Goal: Task Accomplishment & Management: Use online tool/utility

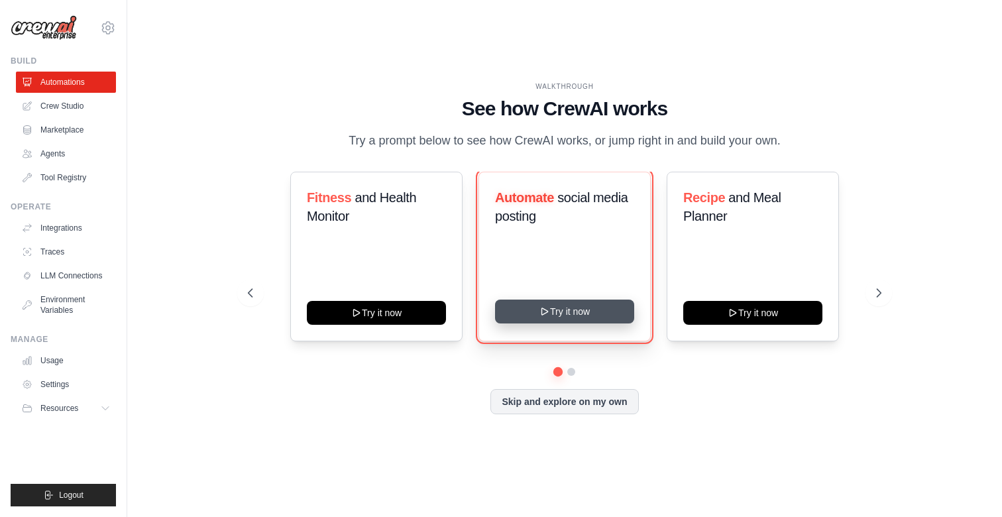
click at [553, 319] on button "Try it now" at bounding box center [564, 312] width 139 height 24
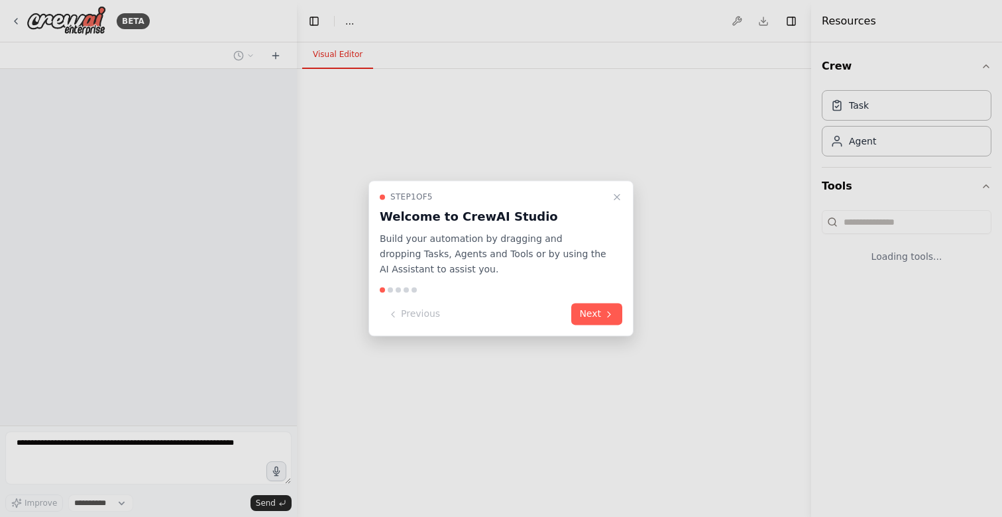
select select "****"
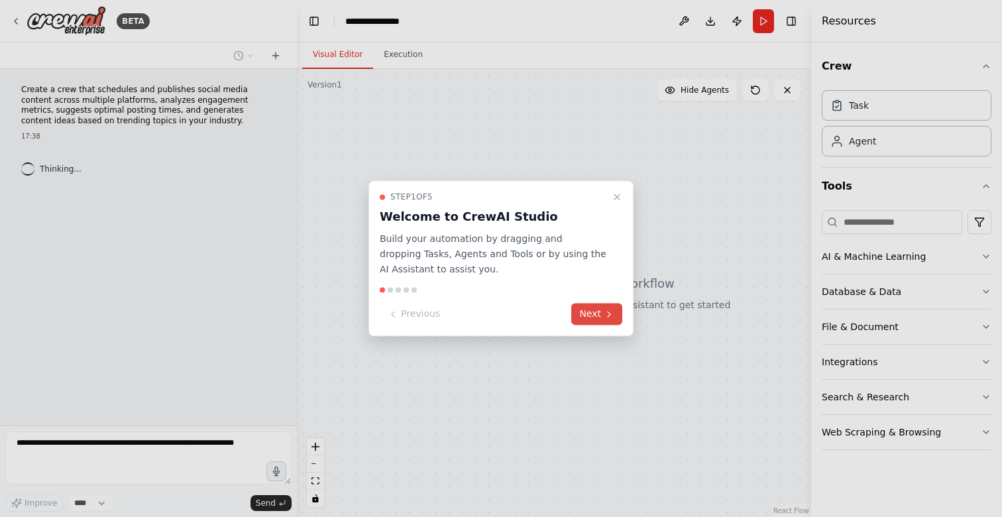
click at [589, 318] on button "Next" at bounding box center [596, 315] width 51 height 22
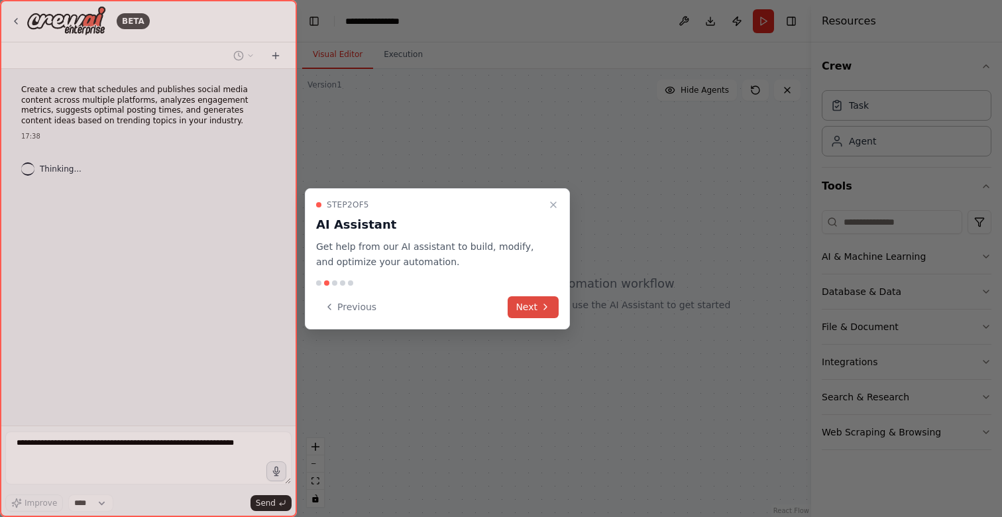
click at [526, 309] on button "Next" at bounding box center [533, 307] width 51 height 22
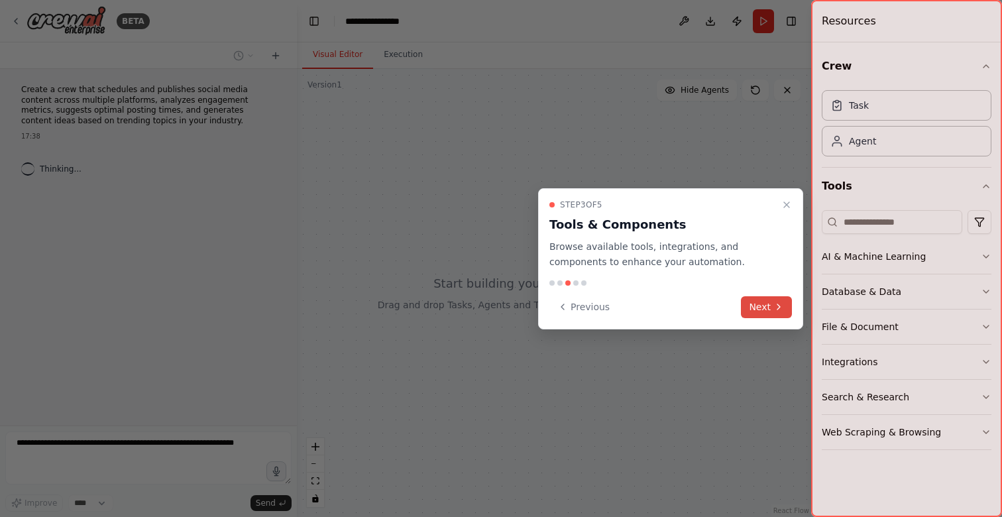
click at [763, 311] on button "Next" at bounding box center [766, 307] width 51 height 22
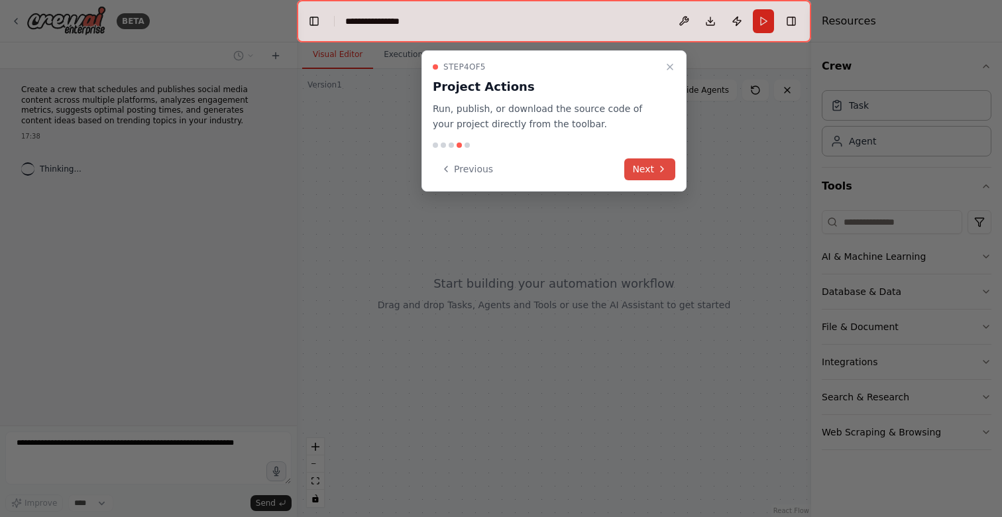
click at [643, 166] on button "Next" at bounding box center [649, 169] width 51 height 22
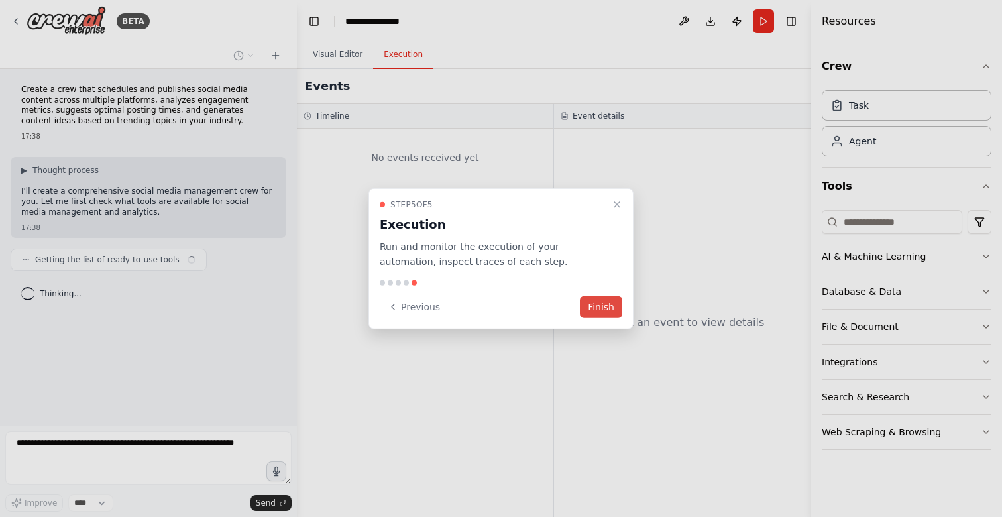
click at [610, 310] on button "Finish" at bounding box center [601, 307] width 42 height 22
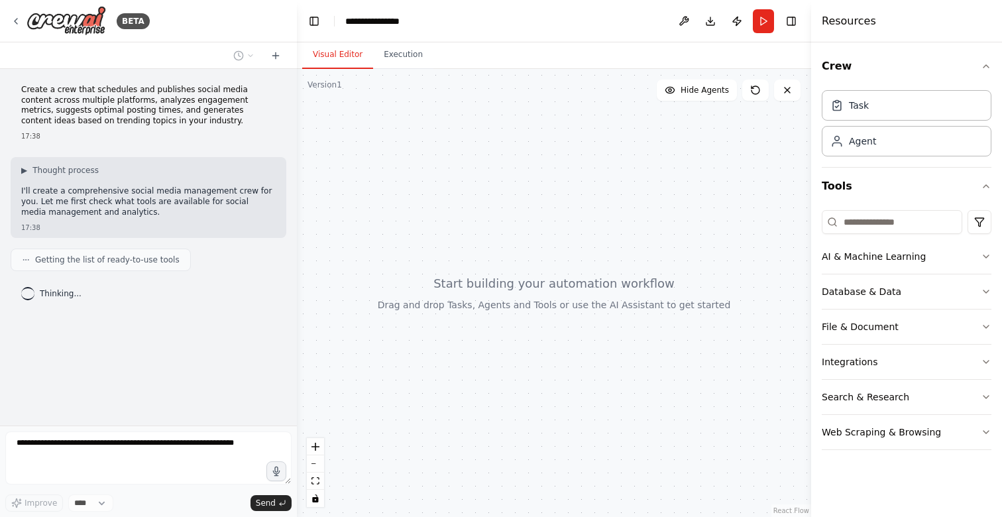
click at [135, 196] on p "I'll create a comprehensive social media management crew for you. Let me first …" at bounding box center [148, 201] width 254 height 31
click at [406, 167] on div at bounding box center [554, 293] width 514 height 448
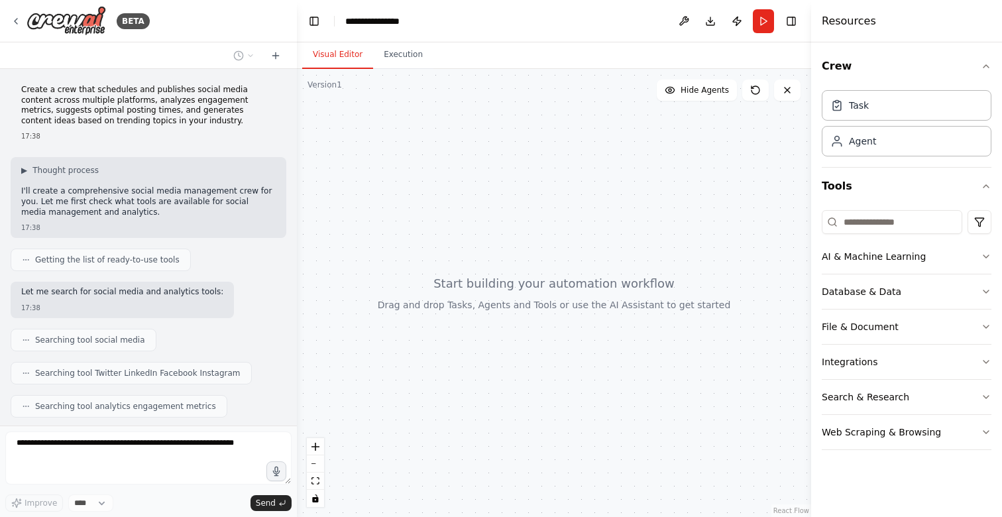
scroll to position [70, 0]
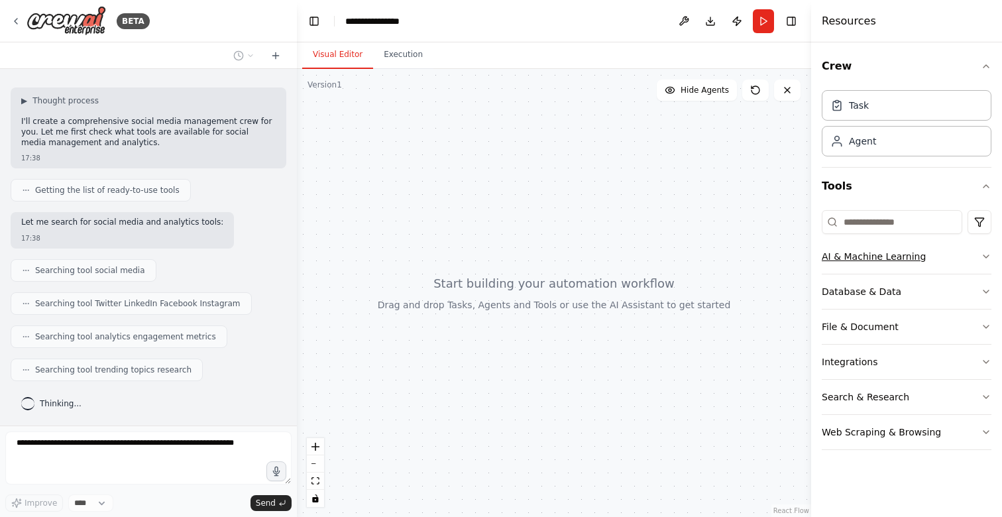
click at [874, 248] on button "AI & Machine Learning" at bounding box center [907, 256] width 170 height 34
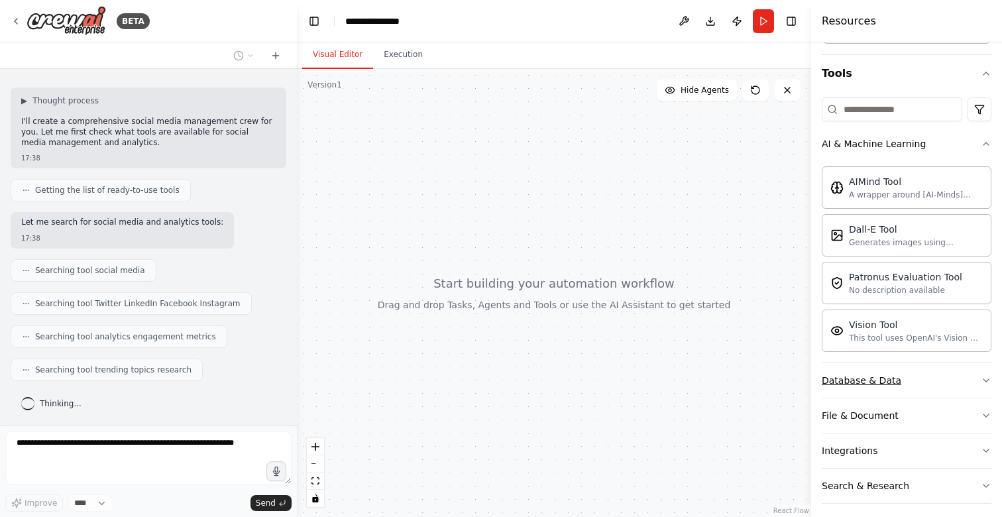
scroll to position [133, 0]
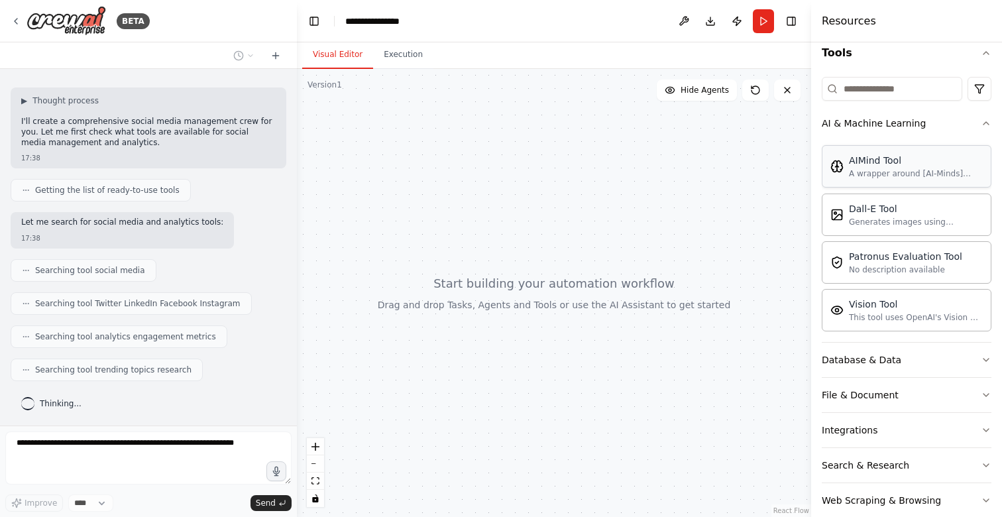
click at [868, 178] on div "AIMind Tool A wrapper around [AI-Minds]([URL][DOMAIN_NAME]). Useful for when yo…" at bounding box center [907, 166] width 170 height 42
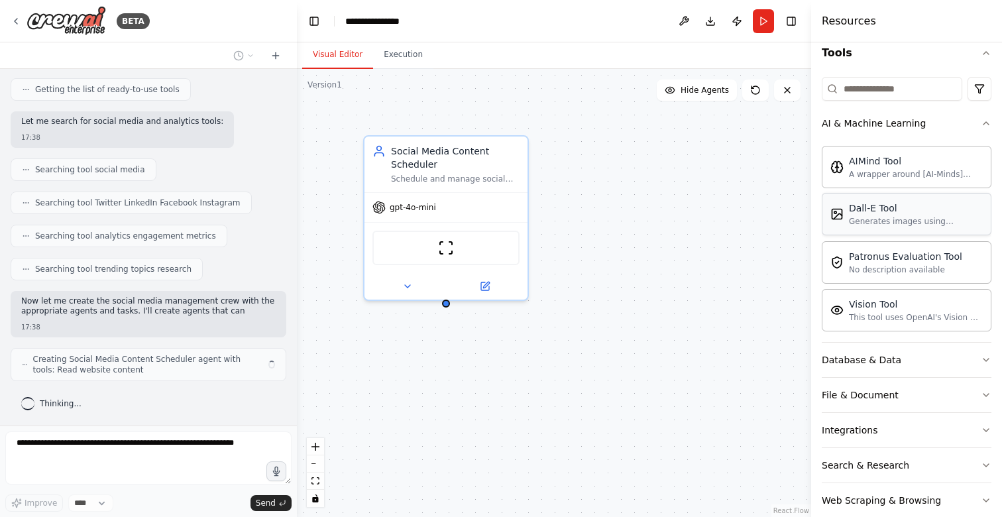
scroll to position [180, 0]
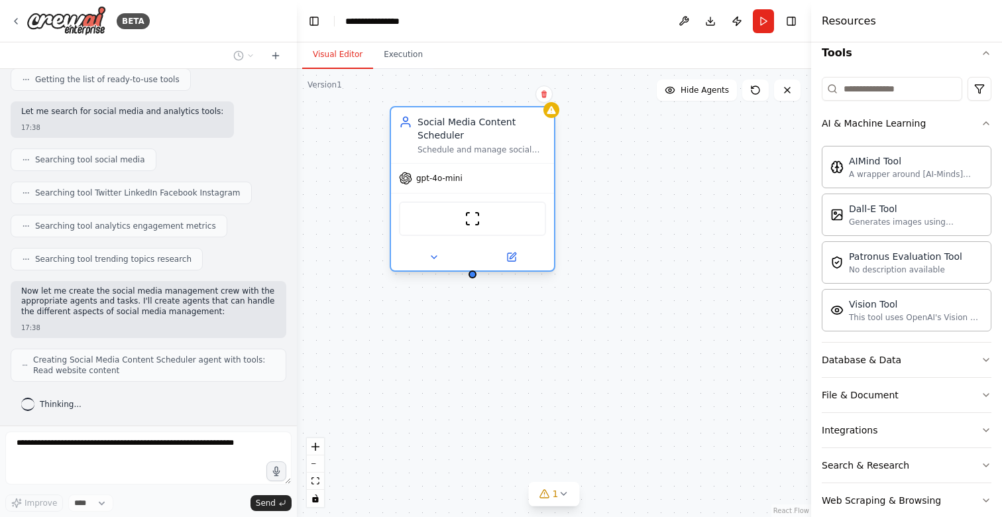
drag, startPoint x: 454, startPoint y: 144, endPoint x: 484, endPoint y: 112, distance: 44.5
click at [484, 112] on div "Social Media Content Scheduler Schedule and manage social media content across …" at bounding box center [472, 135] width 163 height 56
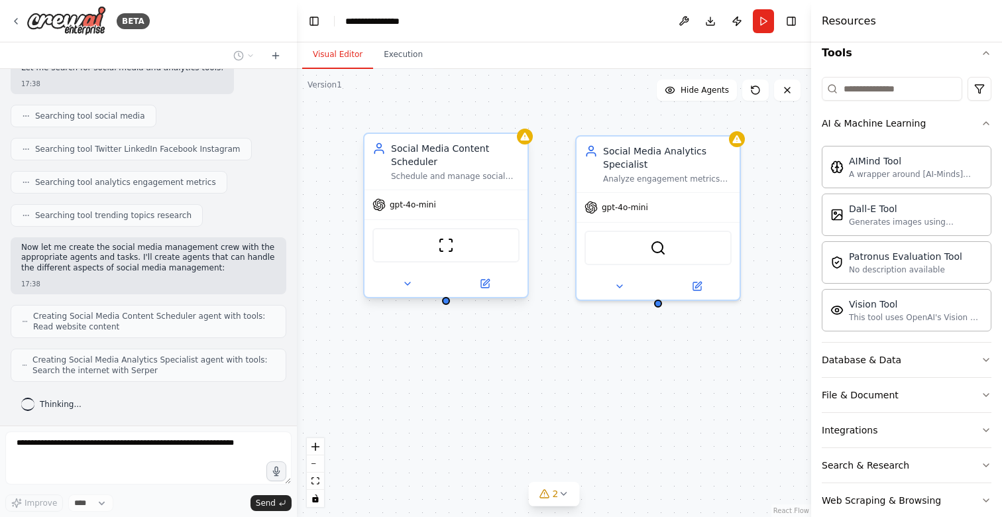
click at [428, 203] on span "gpt-4o-mini" at bounding box center [413, 204] width 46 height 11
click at [427, 208] on span "gpt-4o-mini" at bounding box center [413, 204] width 46 height 11
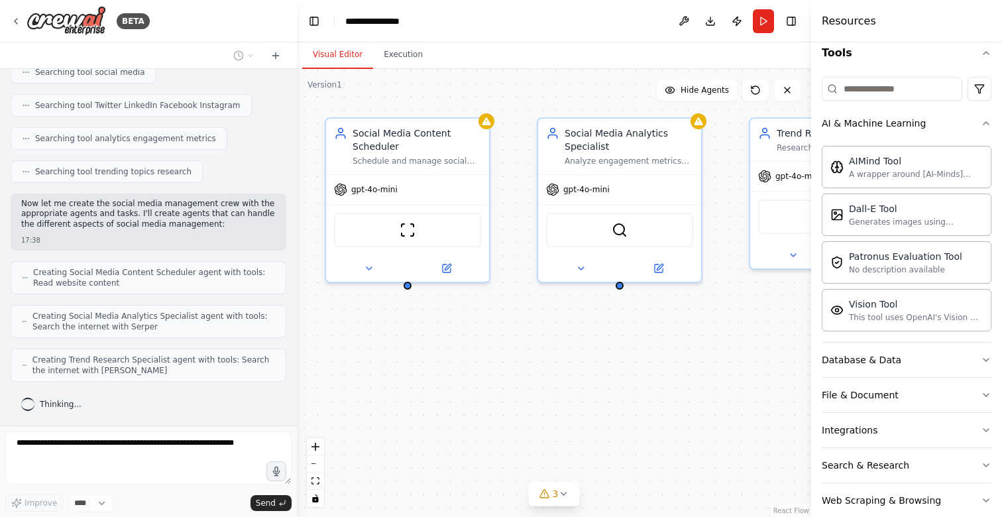
drag, startPoint x: 445, startPoint y: 309, endPoint x: 407, endPoint y: 291, distance: 42.4
click at [407, 291] on div "Social Media Content Scheduler Schedule and manage social media content across …" at bounding box center [554, 293] width 514 height 448
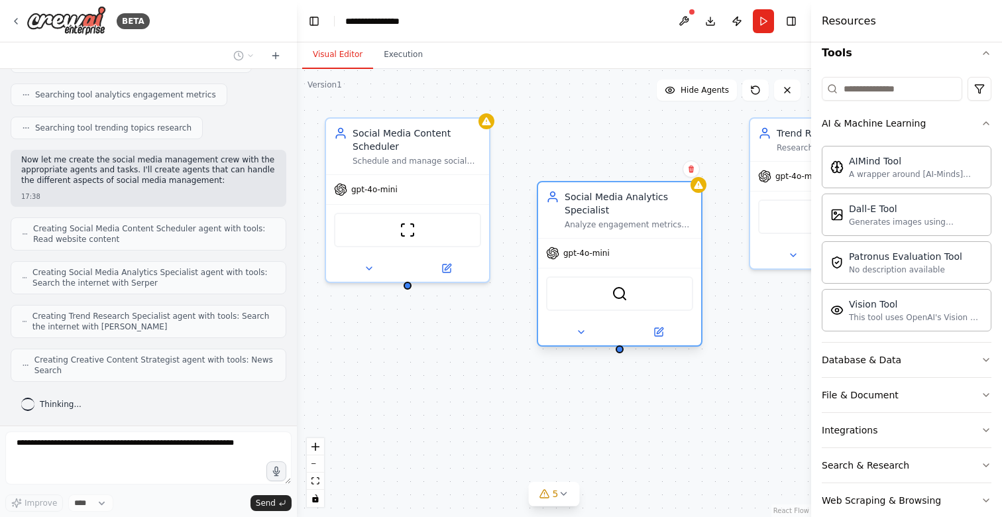
drag, startPoint x: 602, startPoint y: 146, endPoint x: 604, endPoint y: 205, distance: 59.7
click at [604, 205] on div "Social Media Analytics Specialist" at bounding box center [629, 203] width 129 height 27
click at [610, 199] on div "Social Media Analytics Specialist" at bounding box center [629, 203] width 129 height 27
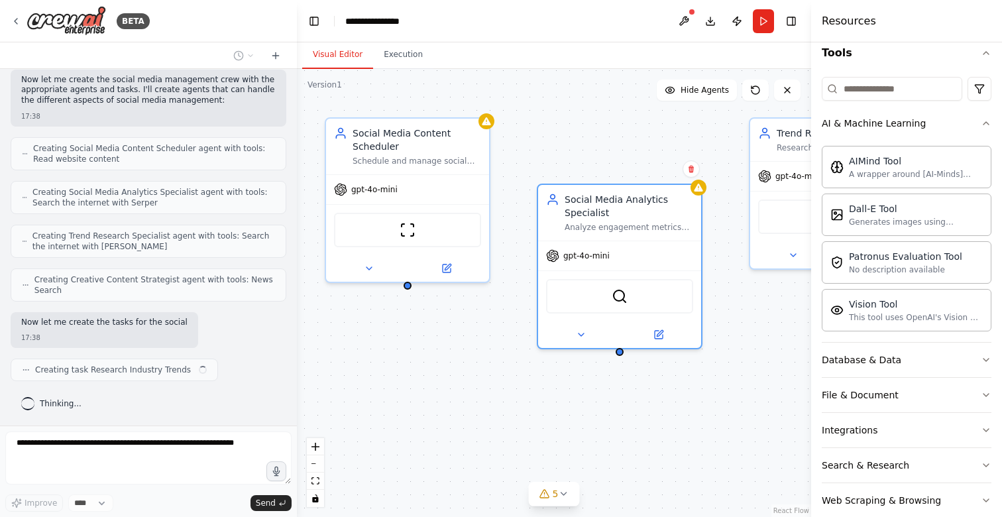
scroll to position [402, 0]
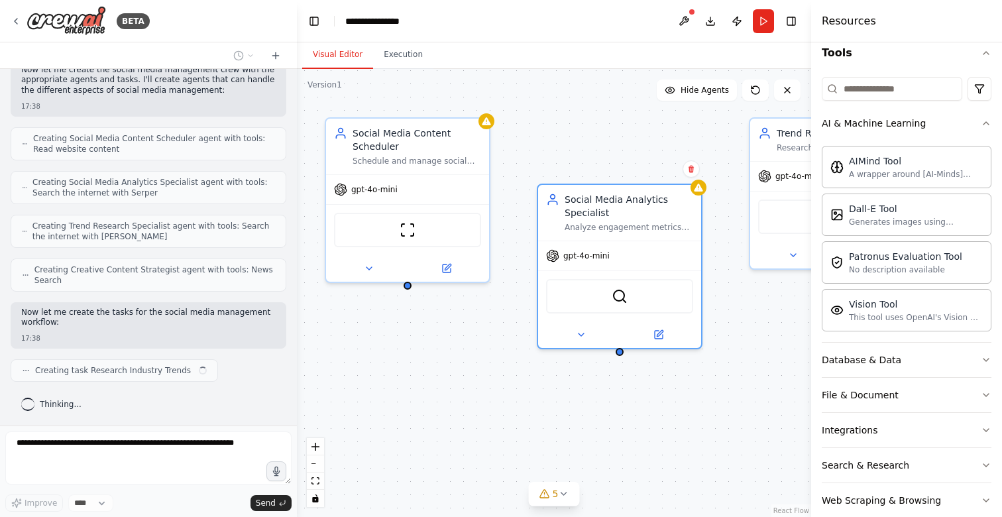
click at [409, 293] on div "Social Media Content Scheduler Schedule and manage social media content across …" at bounding box center [554, 293] width 514 height 448
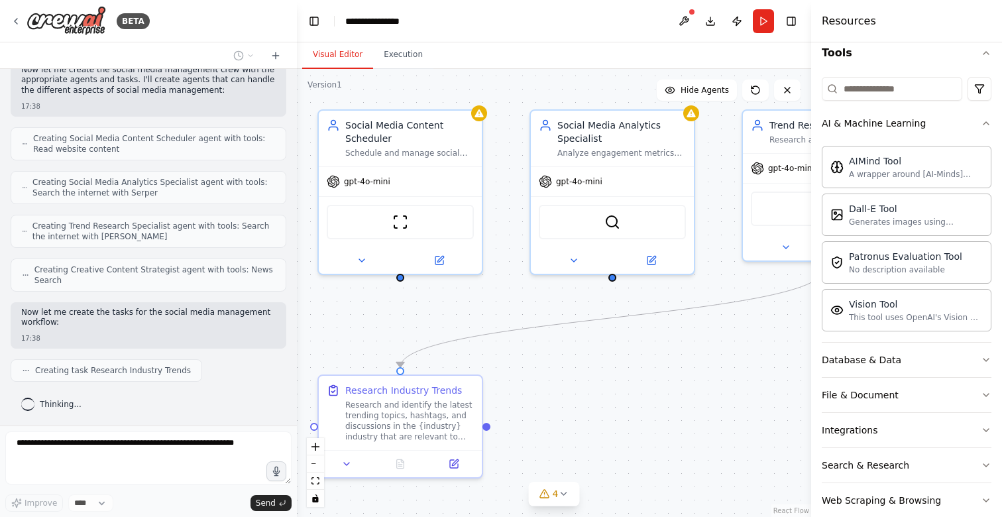
drag, startPoint x: 408, startPoint y: 292, endPoint x: 402, endPoint y: 282, distance: 12.5
click at [401, 282] on div ".deletable-edge-delete-btn { width: 20px; height: 20px; border: 0px solid #ffff…" at bounding box center [554, 293] width 514 height 448
click at [605, 286] on div ".deletable-edge-delete-btn { width: 20px; height: 20px; border: 0px solid #ffff…" at bounding box center [554, 293] width 514 height 448
drag, startPoint x: 608, startPoint y: 282, endPoint x: 616, endPoint y: 280, distance: 9.0
click at [608, 282] on div ".deletable-edge-delete-btn { width: 20px; height: 20px; border: 0px solid #ffff…" at bounding box center [554, 293] width 514 height 448
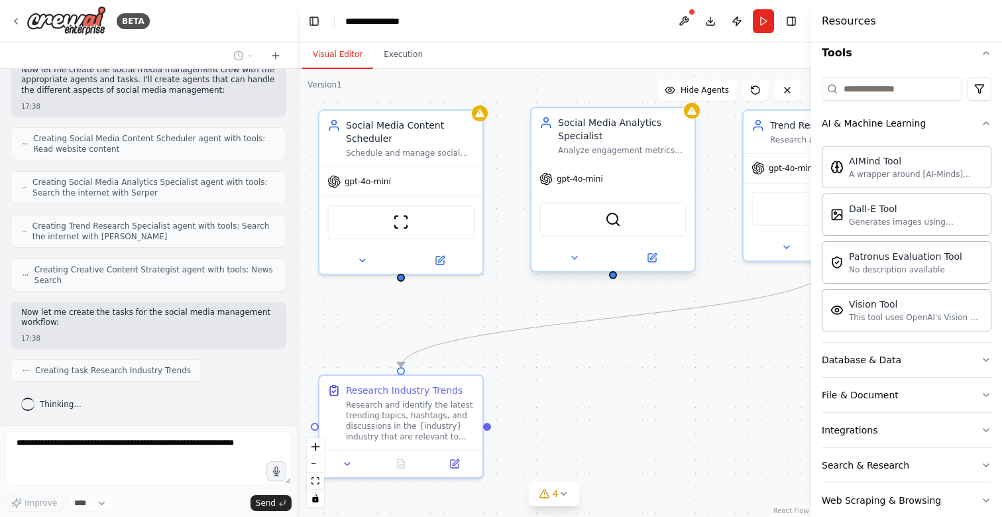
click at [615, 279] on div ".deletable-edge-delete-btn { width: 20px; height: 20px; border: 0px solid #ffff…" at bounding box center [554, 293] width 514 height 448
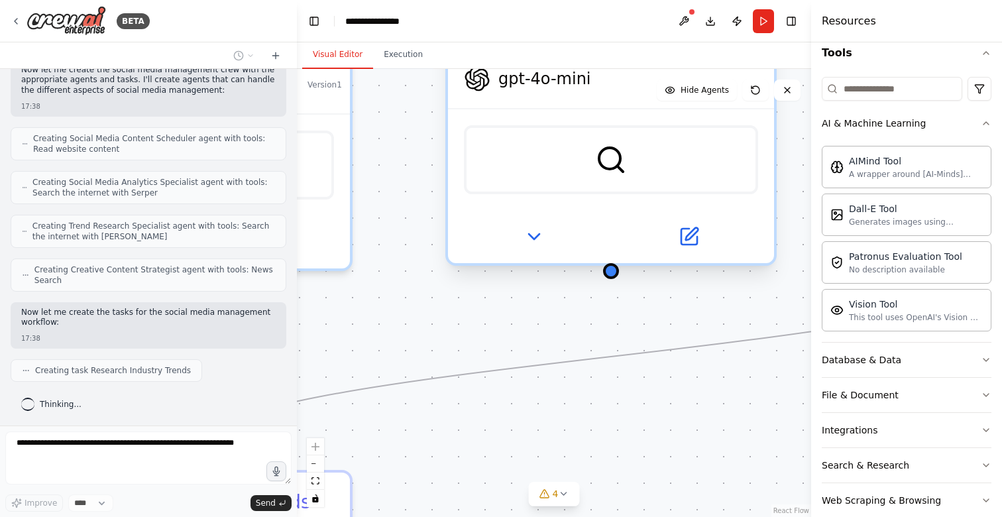
scroll to position [435, 0]
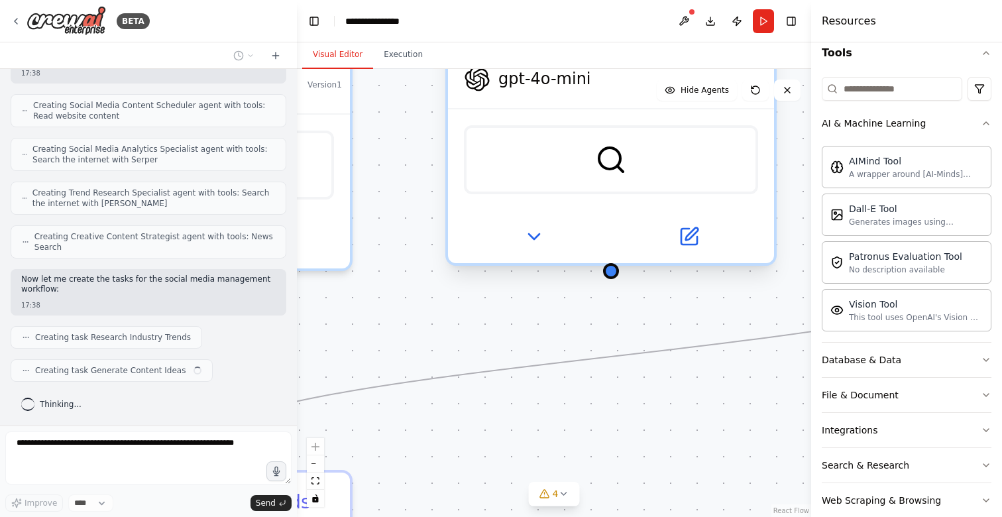
click at [613, 278] on div at bounding box center [611, 271] width 16 height 16
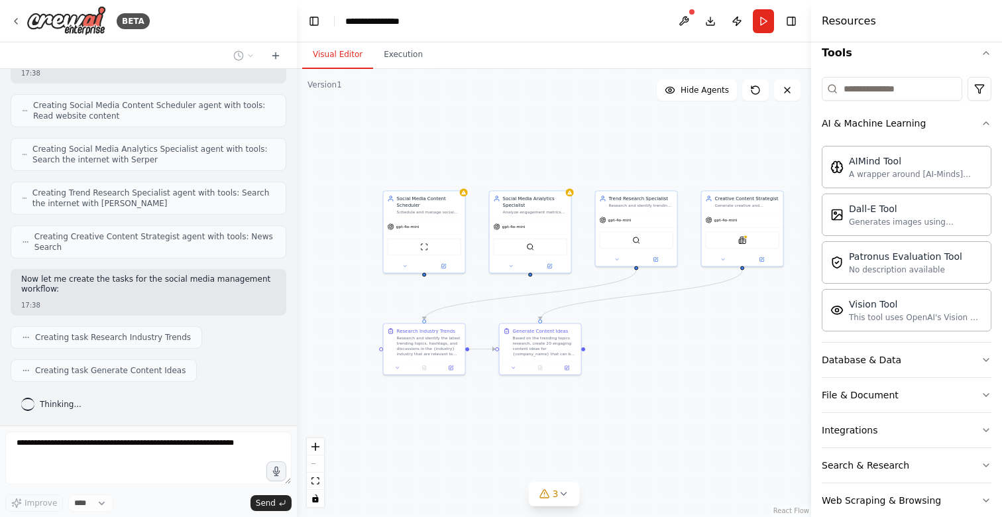
drag, startPoint x: 647, startPoint y: 164, endPoint x: 566, endPoint y: 158, distance: 81.7
click at [566, 158] on div ".deletable-edge-delete-btn { width: 20px; height: 20px; border: 0px solid #ffff…" at bounding box center [554, 293] width 514 height 448
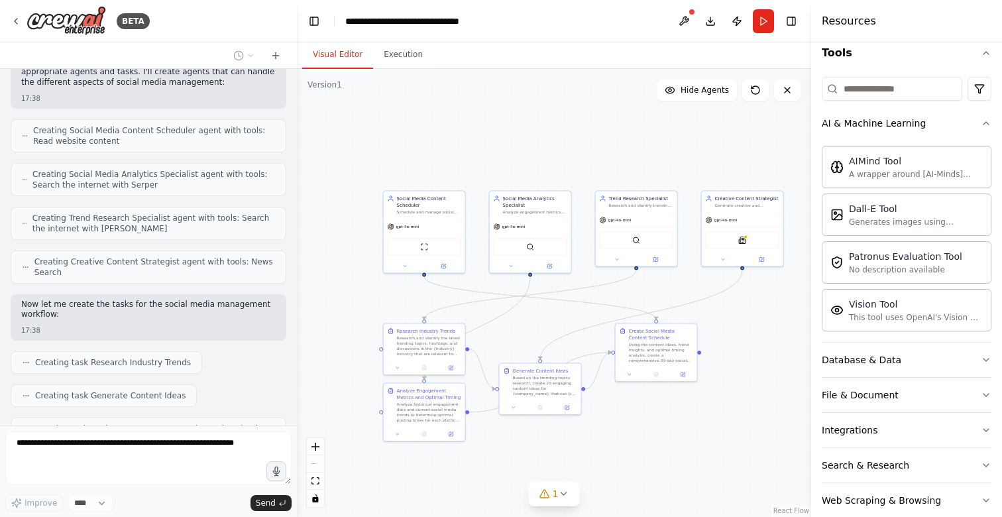
scroll to position [625, 0]
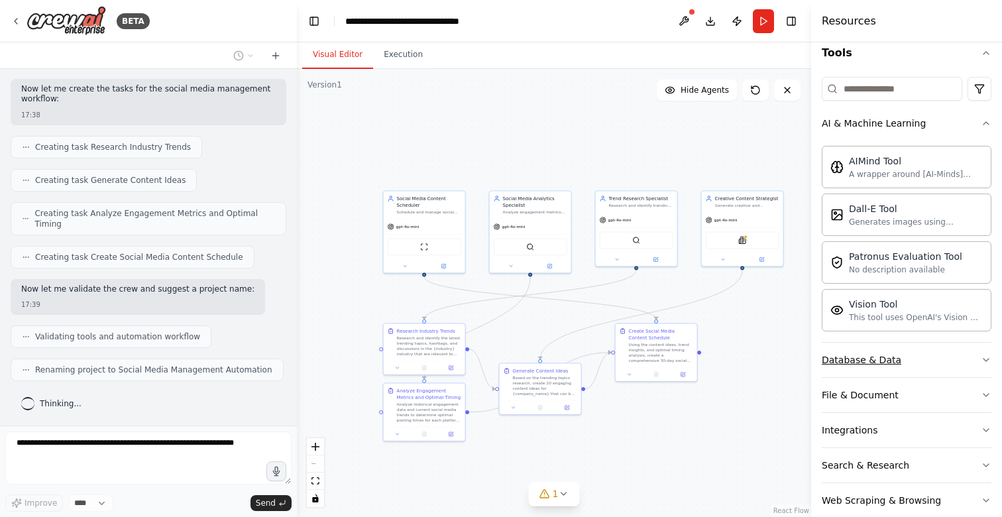
click at [868, 362] on div "Database & Data" at bounding box center [862, 359] width 80 height 13
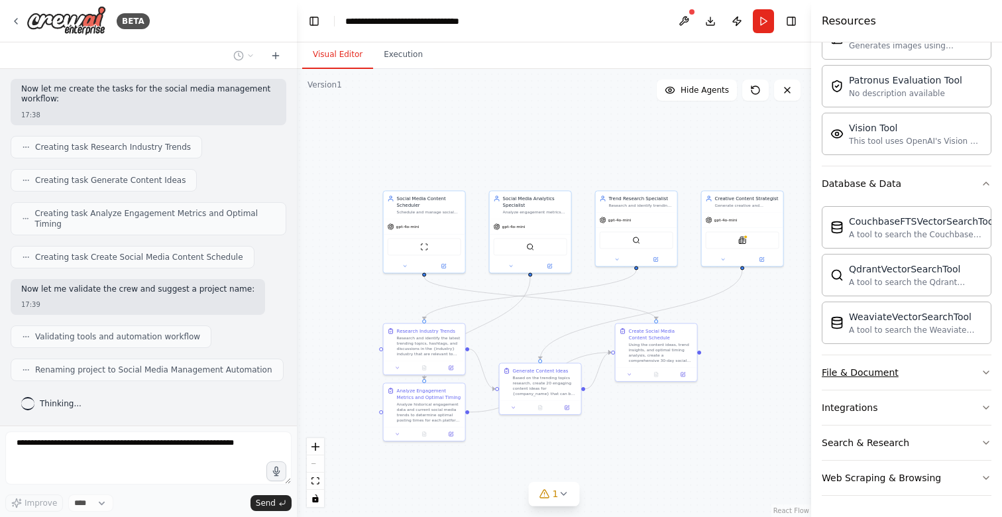
click at [881, 380] on button "File & Document" at bounding box center [907, 372] width 170 height 34
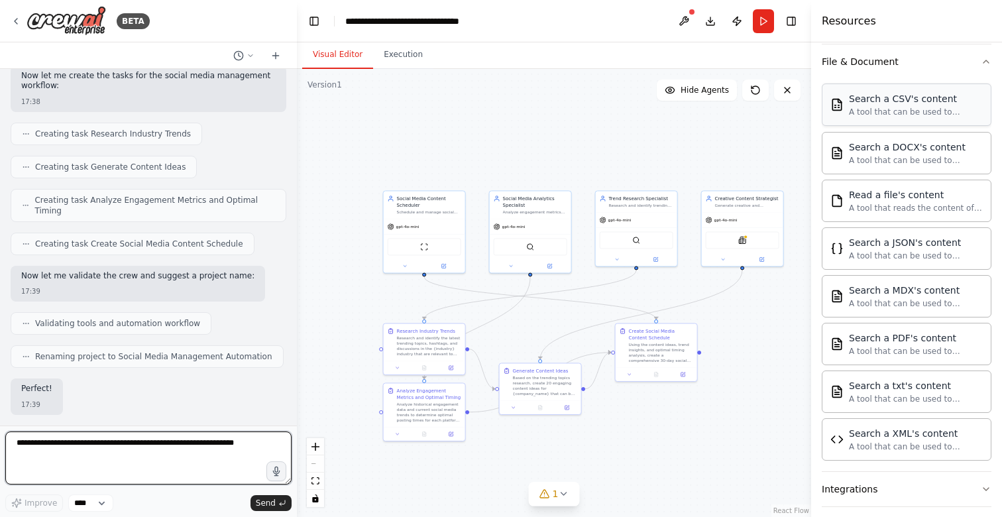
scroll to position [636, 0]
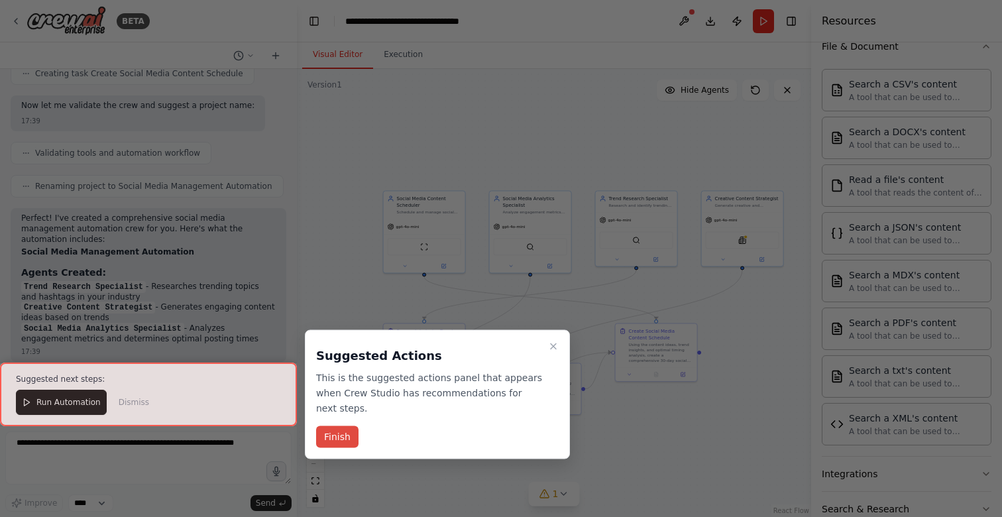
click at [331, 433] on button "Finish" at bounding box center [337, 437] width 42 height 22
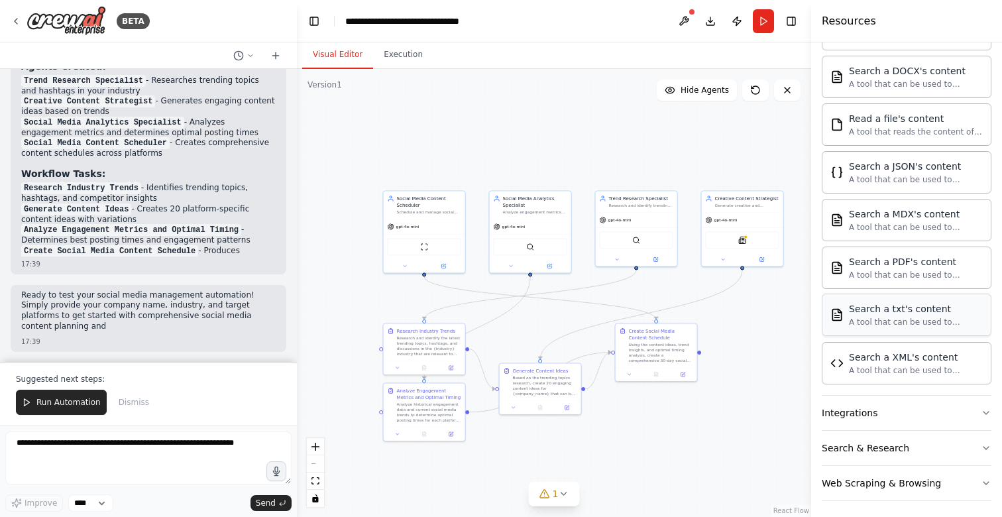
scroll to position [702, 0]
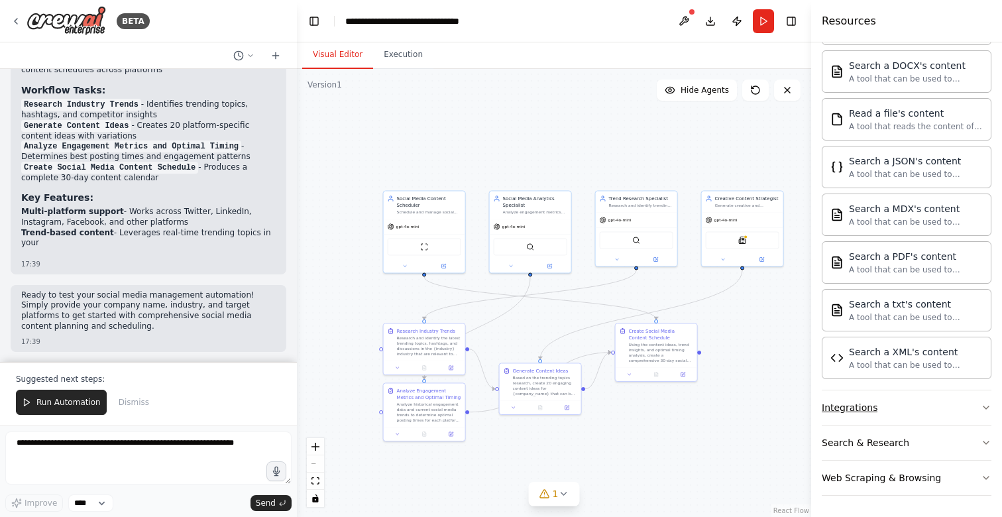
click at [858, 410] on div "Integrations" at bounding box center [850, 407] width 56 height 13
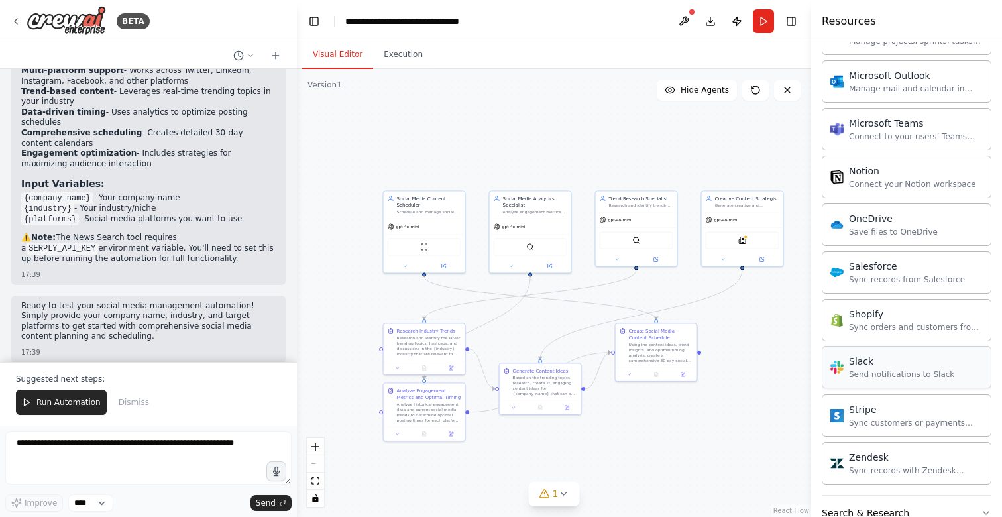
scroll to position [0, 0]
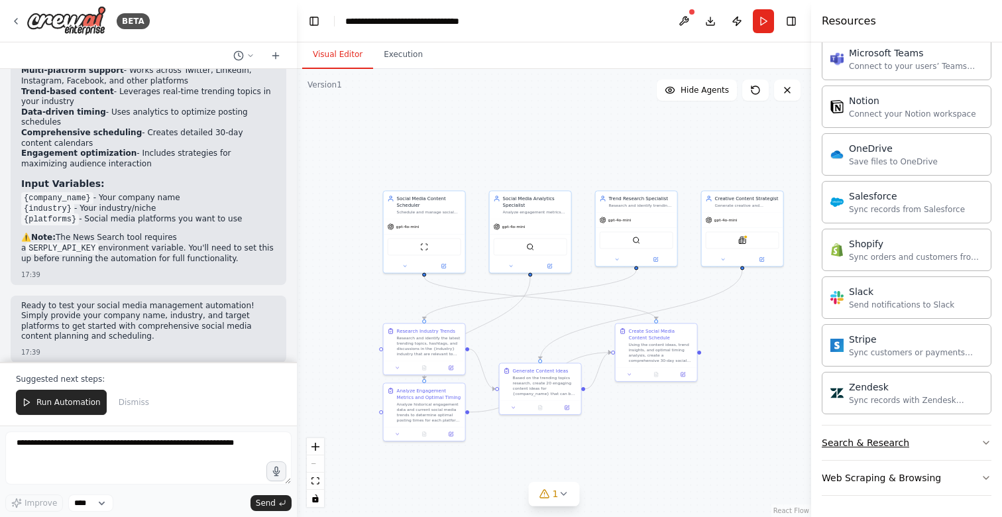
click at [864, 447] on div "Search & Research" at bounding box center [865, 442] width 87 height 13
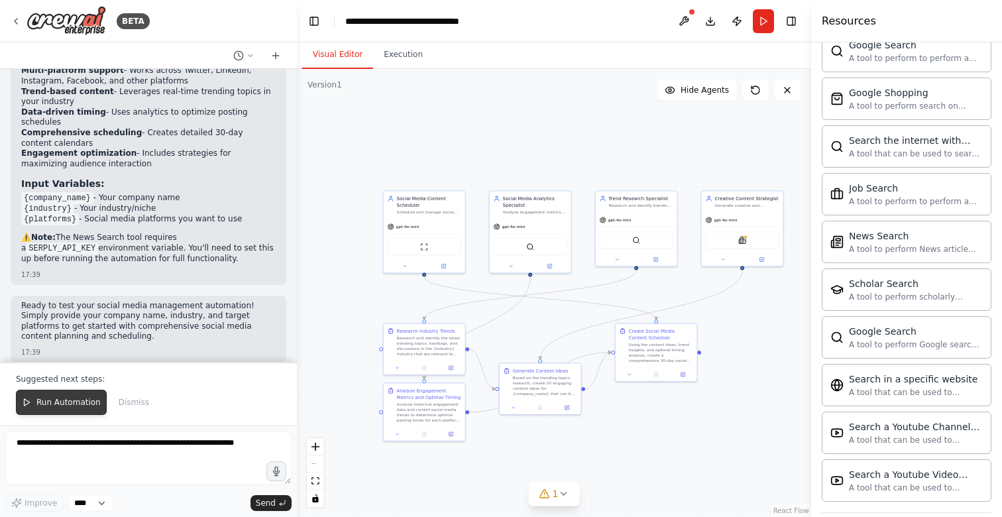
click at [65, 408] on button "Run Automation" at bounding box center [61, 402] width 91 height 25
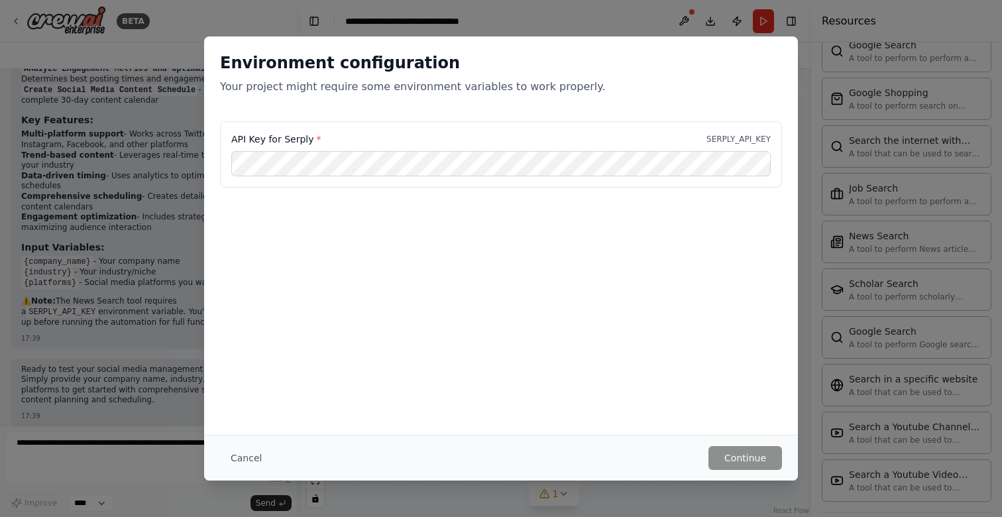
click at [519, 86] on p "Your project might require some environment variables to work properly." at bounding box center [501, 87] width 562 height 16
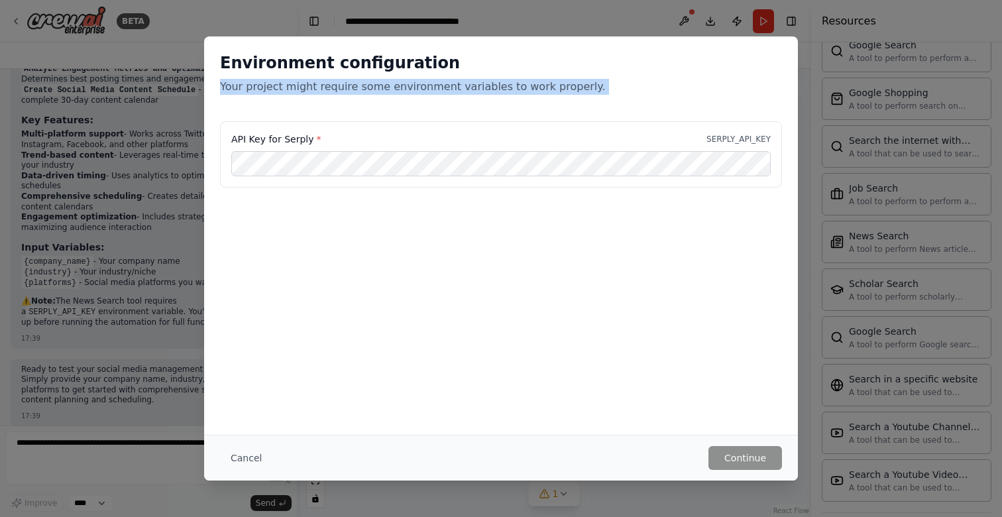
click at [519, 86] on p "Your project might require some environment variables to work properly." at bounding box center [501, 87] width 562 height 16
click at [477, 86] on p "Your project might require some environment variables to work properly." at bounding box center [501, 87] width 562 height 16
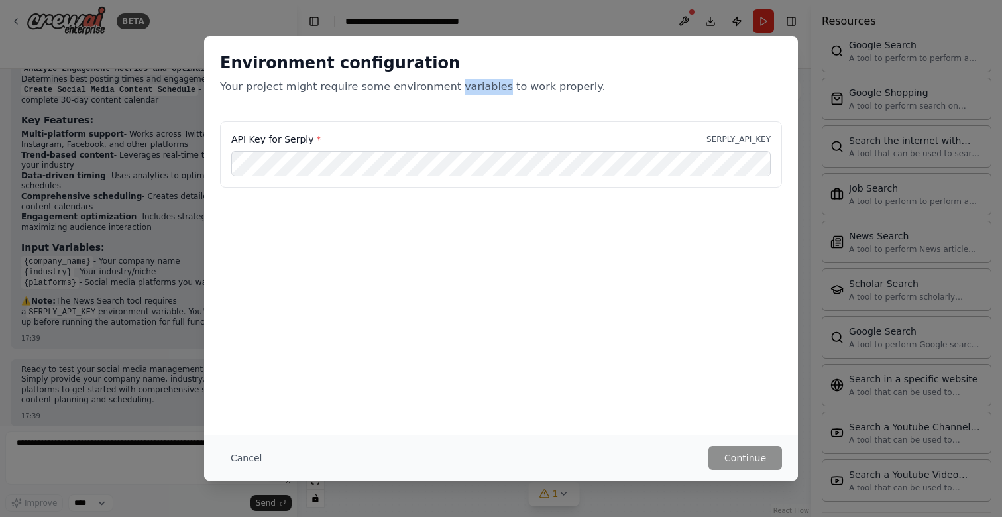
click at [477, 86] on p "Your project might require some environment variables to work properly." at bounding box center [501, 87] width 562 height 16
click at [543, 86] on p "Your project might require some environment variables to work properly." at bounding box center [501, 87] width 562 height 16
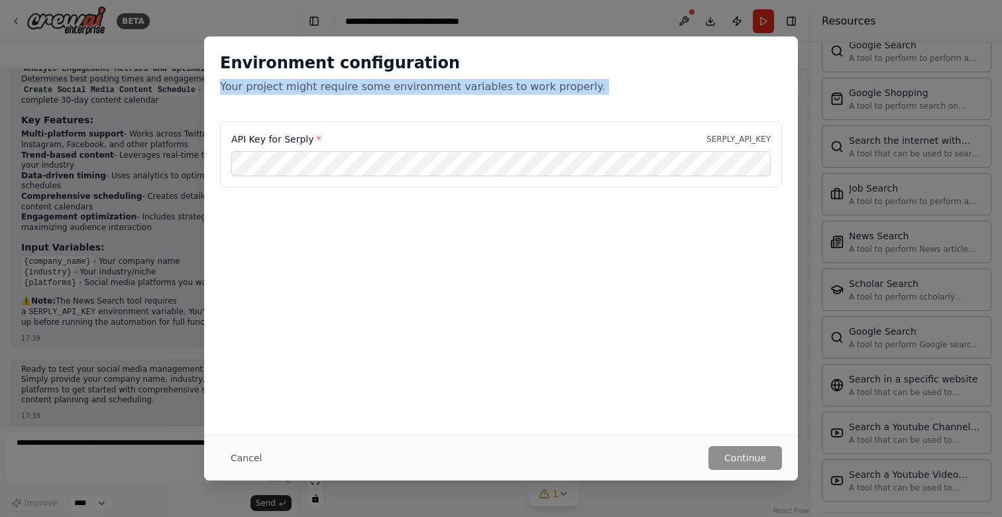
click at [543, 86] on p "Your project might require some environment variables to work properly." at bounding box center [501, 87] width 562 height 16
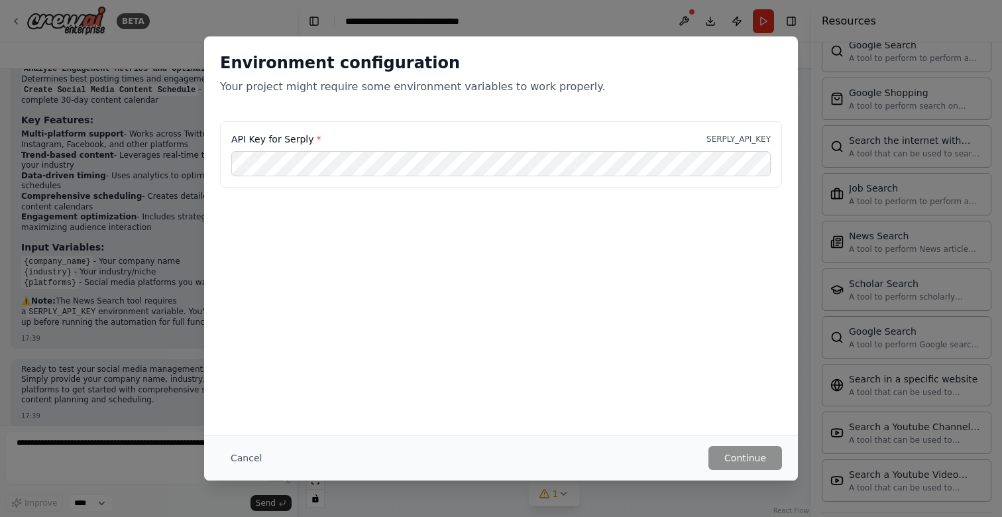
click at [559, 88] on p "Your project might require some environment variables to work properly." at bounding box center [501, 87] width 562 height 16
click at [706, 137] on p "SERPLY_API_KEY" at bounding box center [738, 139] width 64 height 11
click at [238, 458] on button "Cancel" at bounding box center [246, 458] width 52 height 24
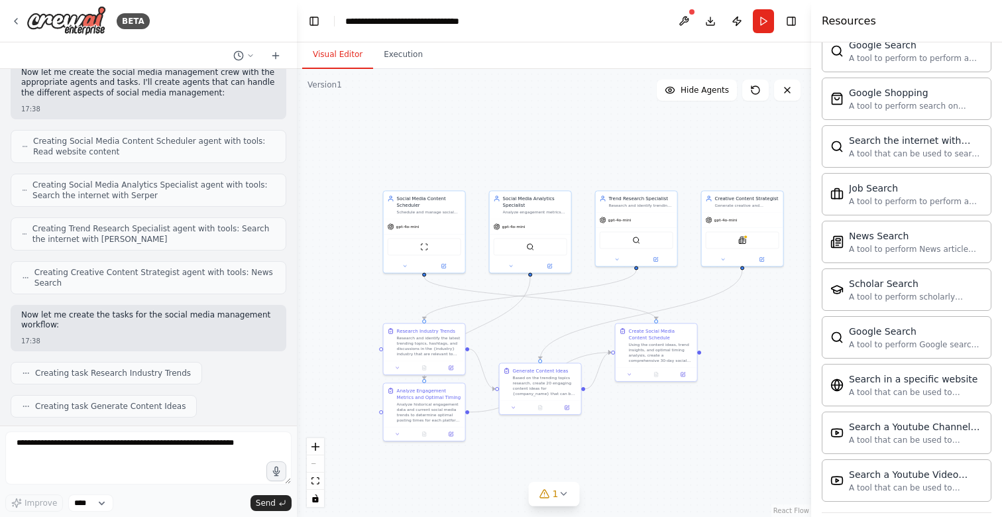
scroll to position [7, 0]
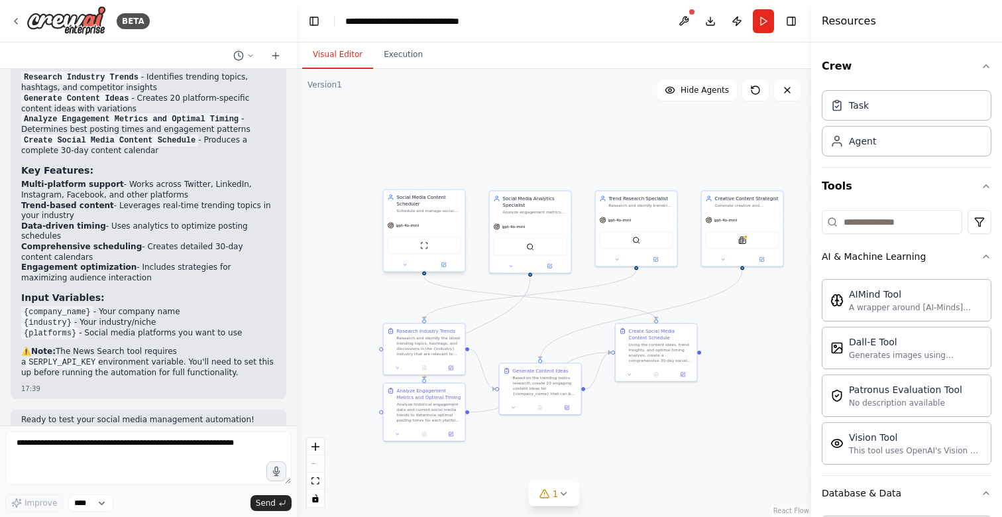
click at [392, 229] on div "gpt-4o-mini" at bounding box center [425, 225] width 82 height 15
click at [412, 223] on span "gpt-4o-mini" at bounding box center [407, 225] width 23 height 5
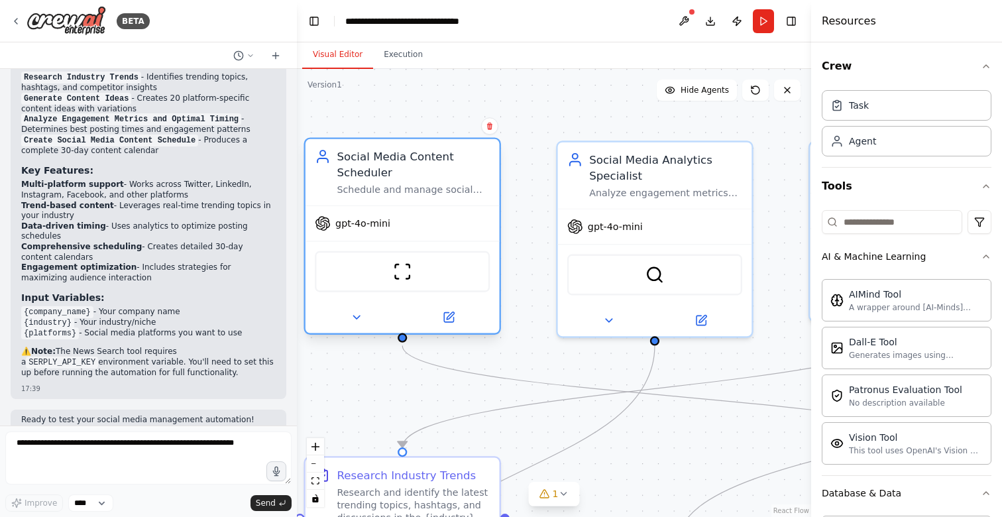
click at [431, 227] on div "gpt-4o-mini" at bounding box center [403, 223] width 194 height 34
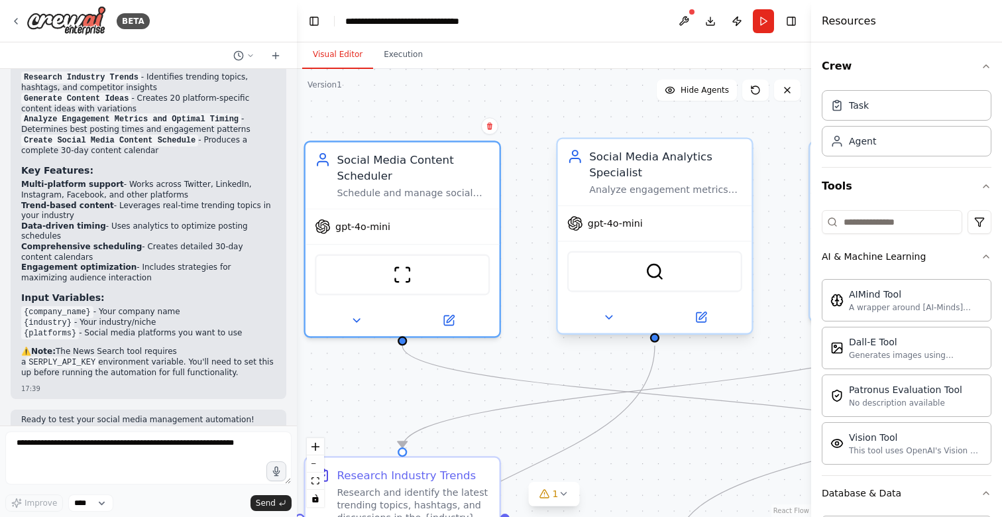
click at [634, 242] on div "SerperDevTool" at bounding box center [655, 271] width 194 height 61
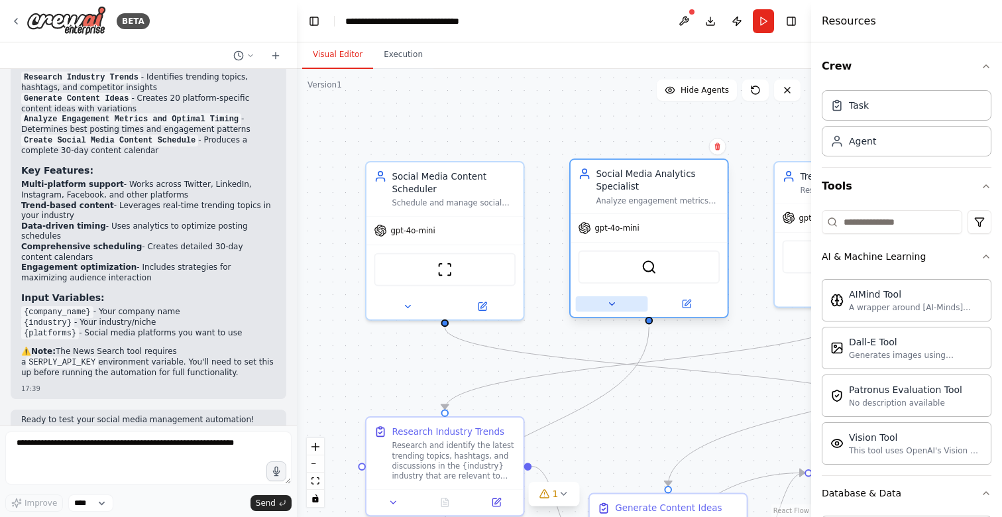
click at [608, 303] on icon at bounding box center [611, 304] width 10 height 10
click at [608, 300] on icon at bounding box center [611, 304] width 10 height 10
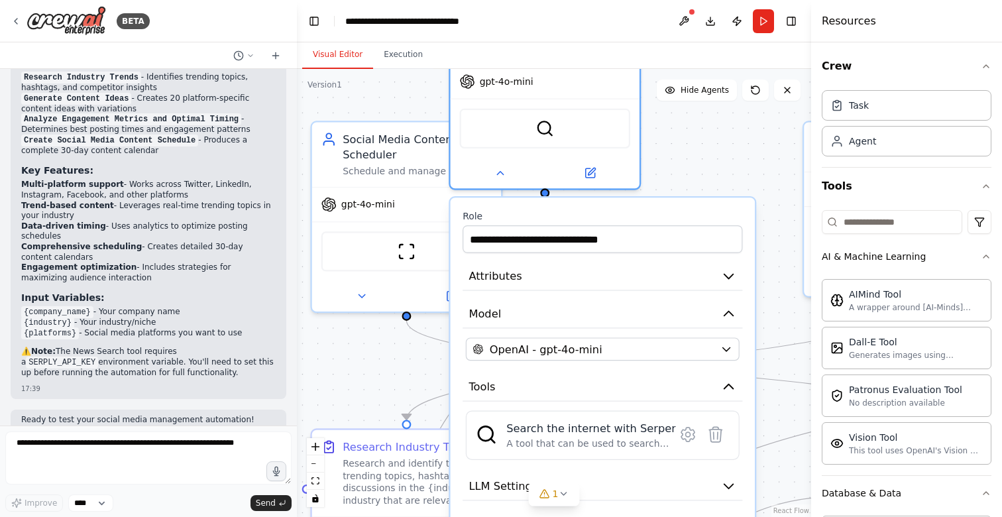
drag, startPoint x: 642, startPoint y: 329, endPoint x: 539, endPoint y: 203, distance: 161.6
click at [539, 203] on div "**********" at bounding box center [603, 410] width 304 height 427
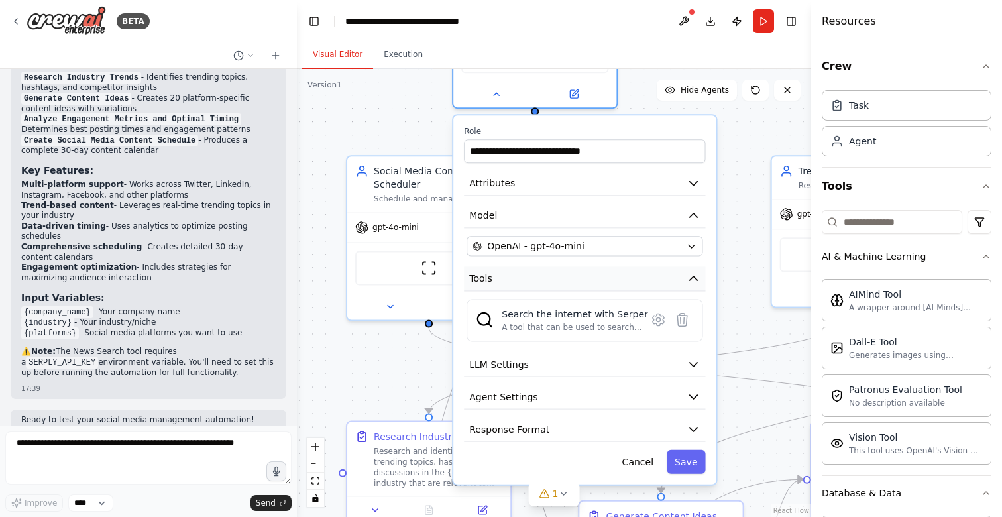
drag, startPoint x: 589, startPoint y: 380, endPoint x: 582, endPoint y: 268, distance: 112.2
click at [582, 268] on button "Tools" at bounding box center [584, 278] width 241 height 25
click at [541, 351] on div "**********" at bounding box center [584, 299] width 262 height 369
click at [540, 368] on button "LLM Settings" at bounding box center [584, 365] width 241 height 25
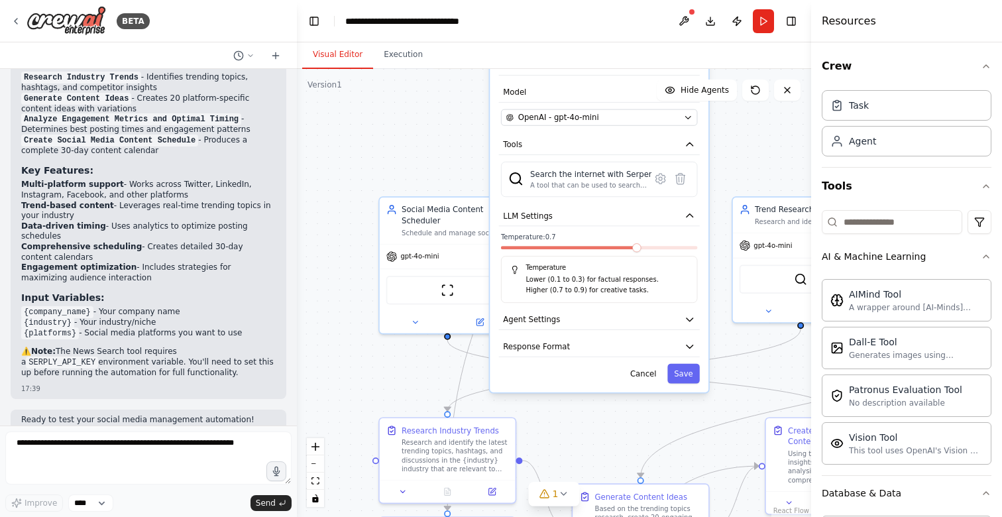
drag, startPoint x: 546, startPoint y: 435, endPoint x: 569, endPoint y: 259, distance: 177.1
click at [569, 259] on div "Temperature Lower (0.1 to 0.3) for factual responses. Higher (0.7 to 0.9) for c…" at bounding box center [599, 279] width 196 height 47
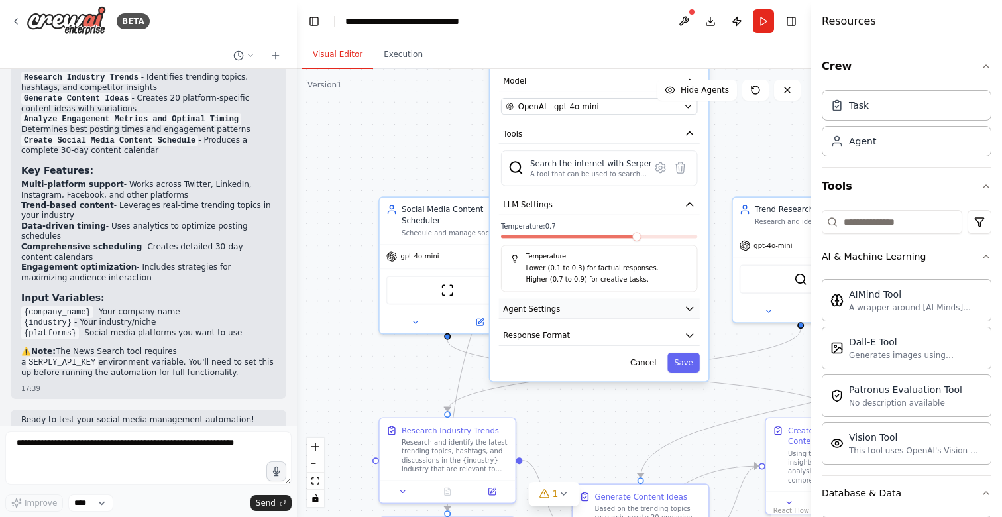
click at [567, 308] on button "Agent Settings" at bounding box center [599, 308] width 201 height 21
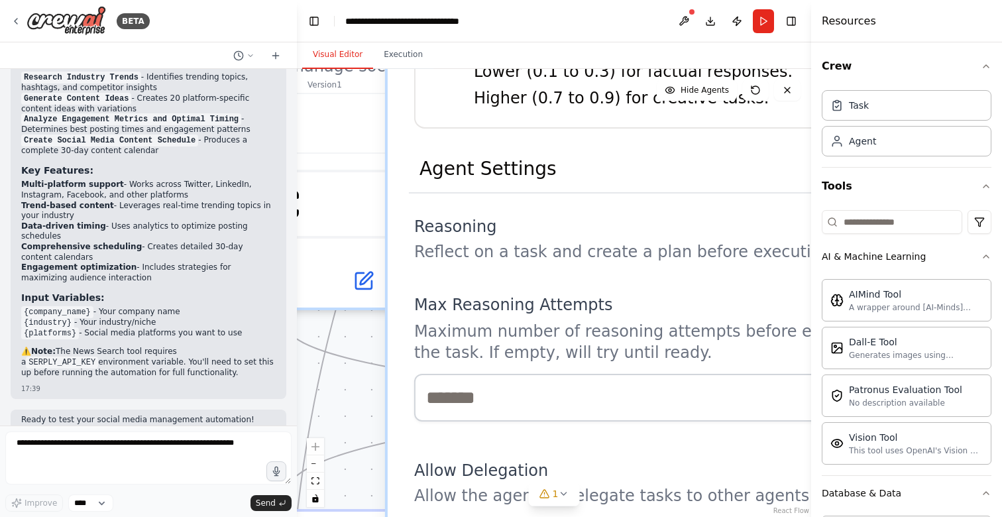
drag, startPoint x: 564, startPoint y: 357, endPoint x: 541, endPoint y: 69, distance: 288.6
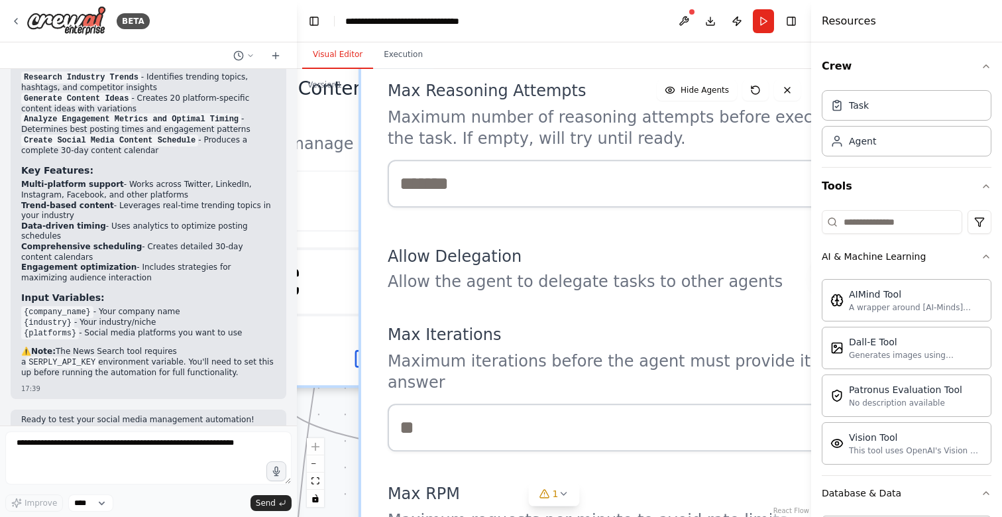
drag, startPoint x: 551, startPoint y: 258, endPoint x: 547, endPoint y: 86, distance: 171.7
click at [547, 239] on div "Allow Delegation Allow the agent to delegate tasks to other agents" at bounding box center [585, 265] width 395 height 53
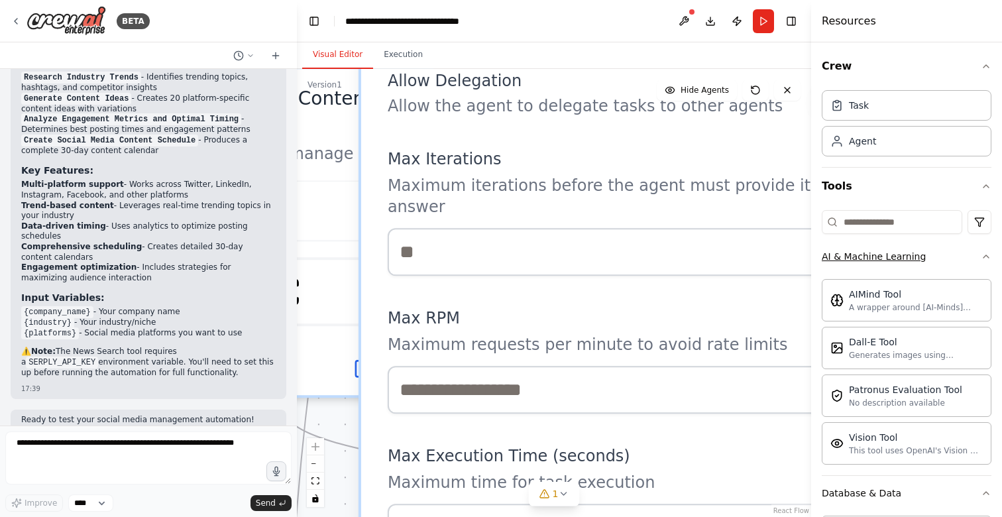
scroll to position [1176, 0]
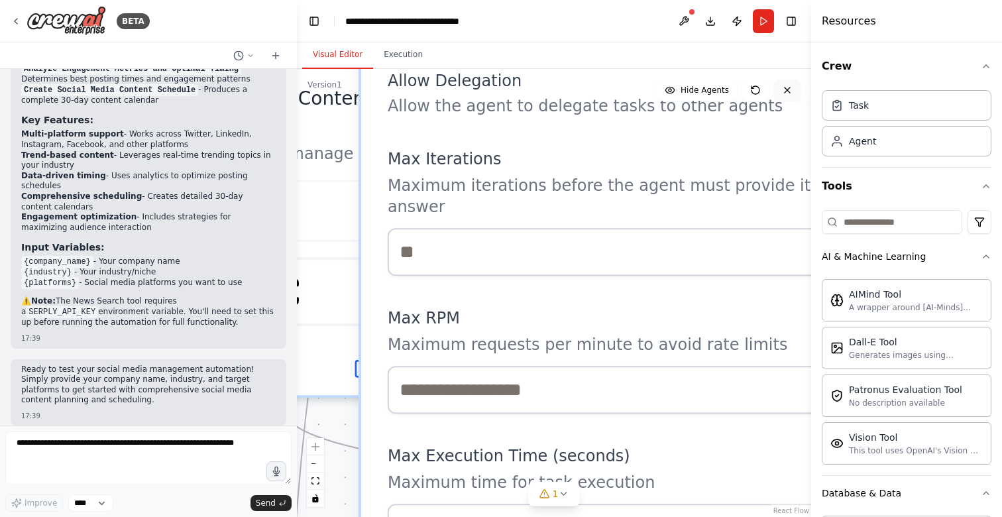
click at [791, 94] on icon at bounding box center [787, 90] width 11 height 11
click at [787, 91] on icon at bounding box center [787, 90] width 11 height 11
click at [791, 85] on icon at bounding box center [787, 90] width 11 height 11
click at [787, 86] on icon at bounding box center [787, 90] width 11 height 11
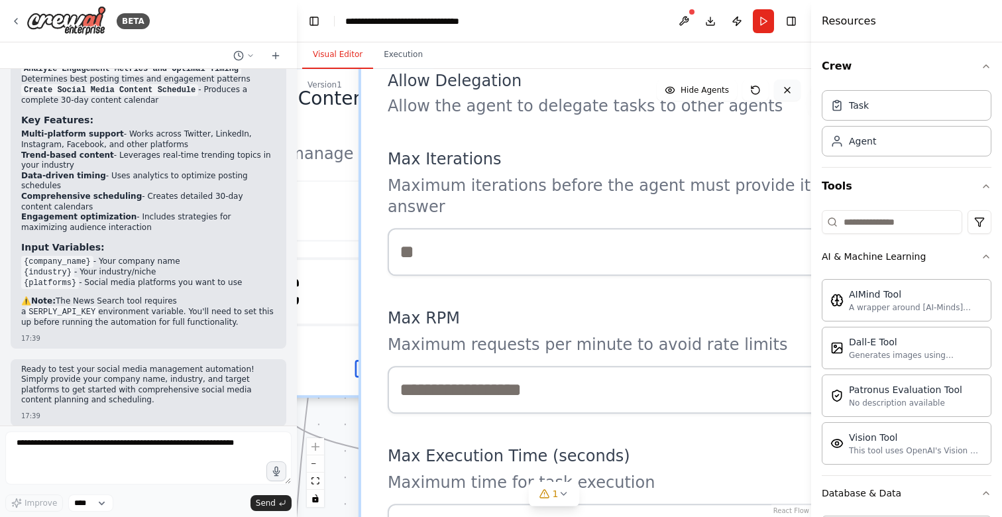
click at [787, 86] on icon at bounding box center [787, 90] width 11 height 11
click at [981, 71] on icon "button" at bounding box center [986, 66] width 11 height 11
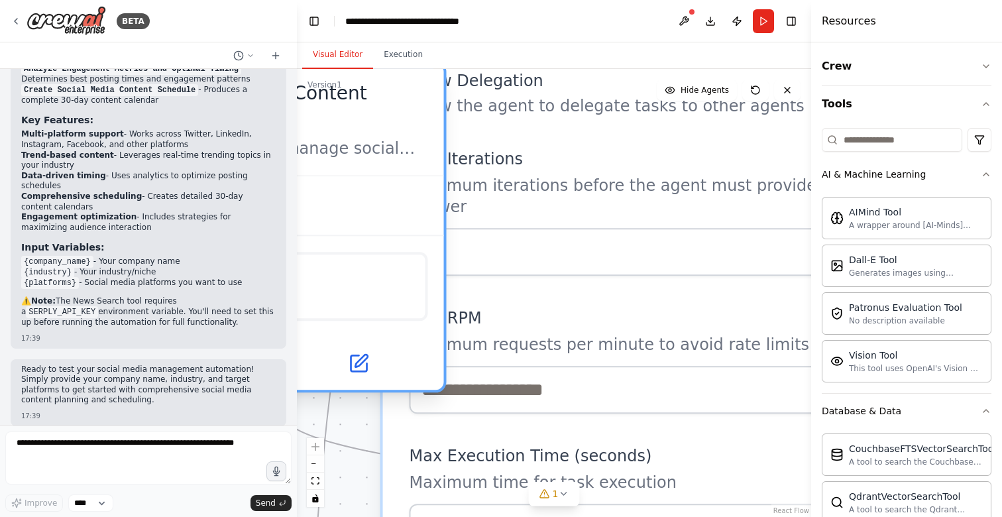
click at [304, 210] on div "gpt-4o-mini" at bounding box center [281, 205] width 326 height 58
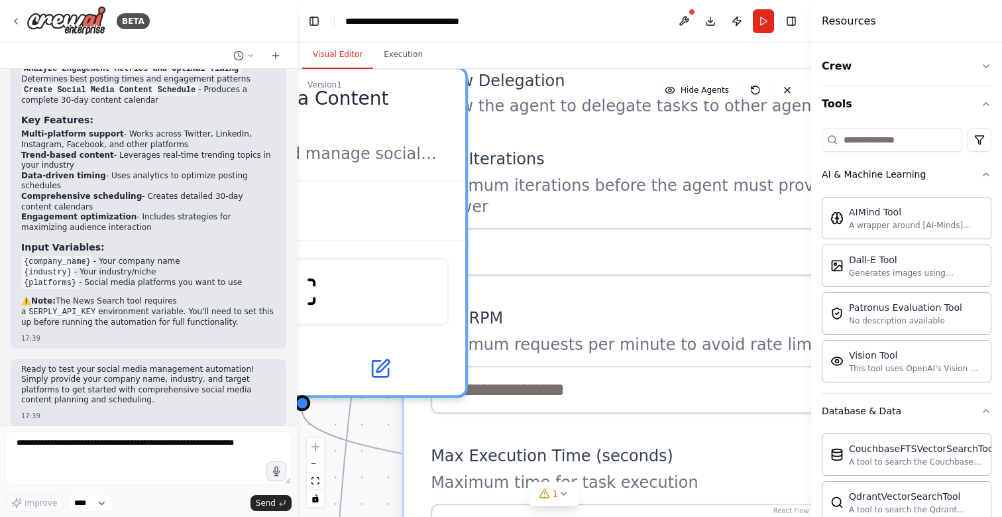
click at [562, 151] on label "Max Iterations" at bounding box center [667, 158] width 472 height 21
